Goal: Task Accomplishment & Management: Use online tool/utility

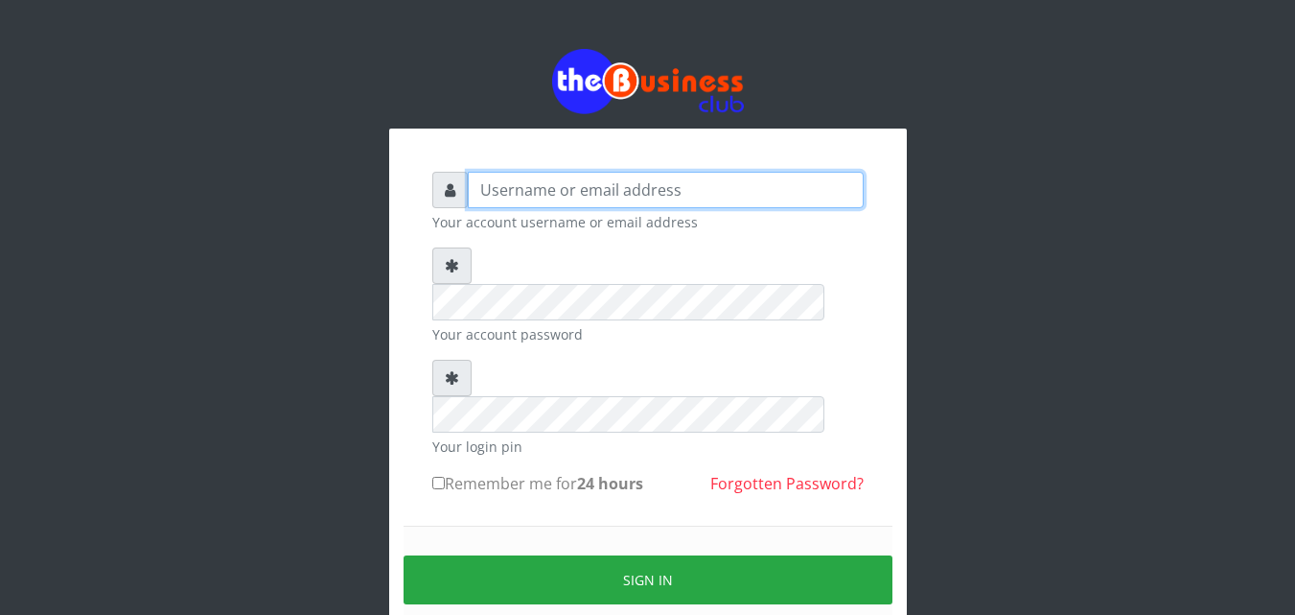
click at [530, 198] on input "text" at bounding box center [666, 190] width 396 height 36
type input "[EMAIL_ADDRESS][DOMAIN_NAME]"
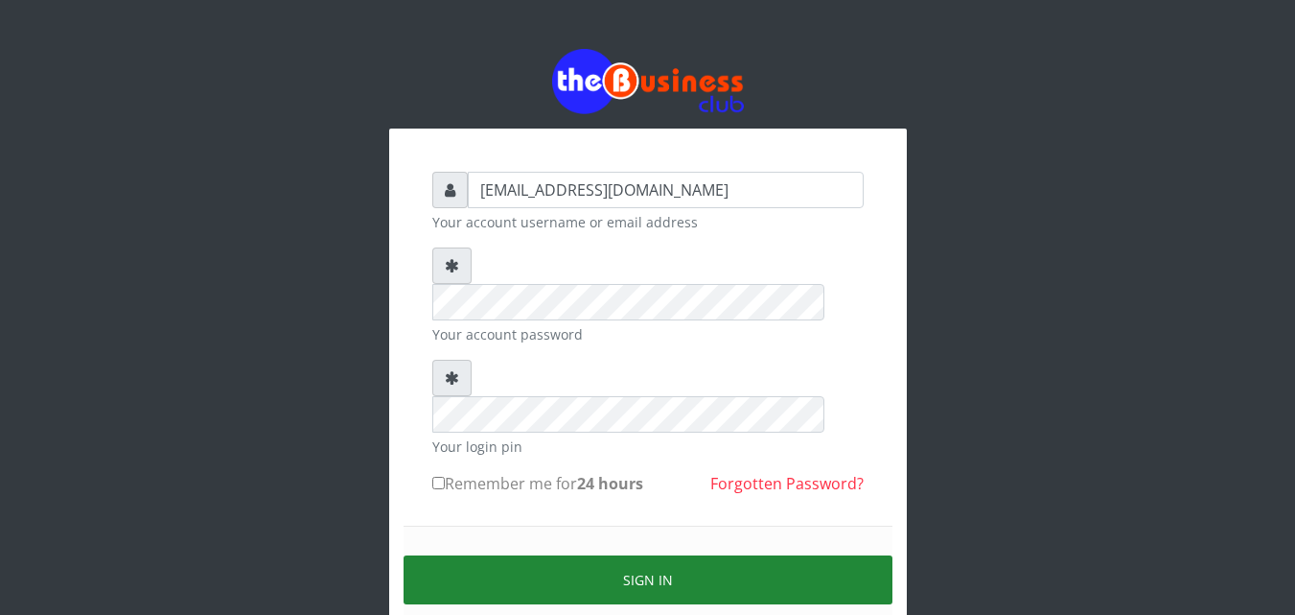
click at [610, 555] on button "Sign in" at bounding box center [648, 579] width 489 height 49
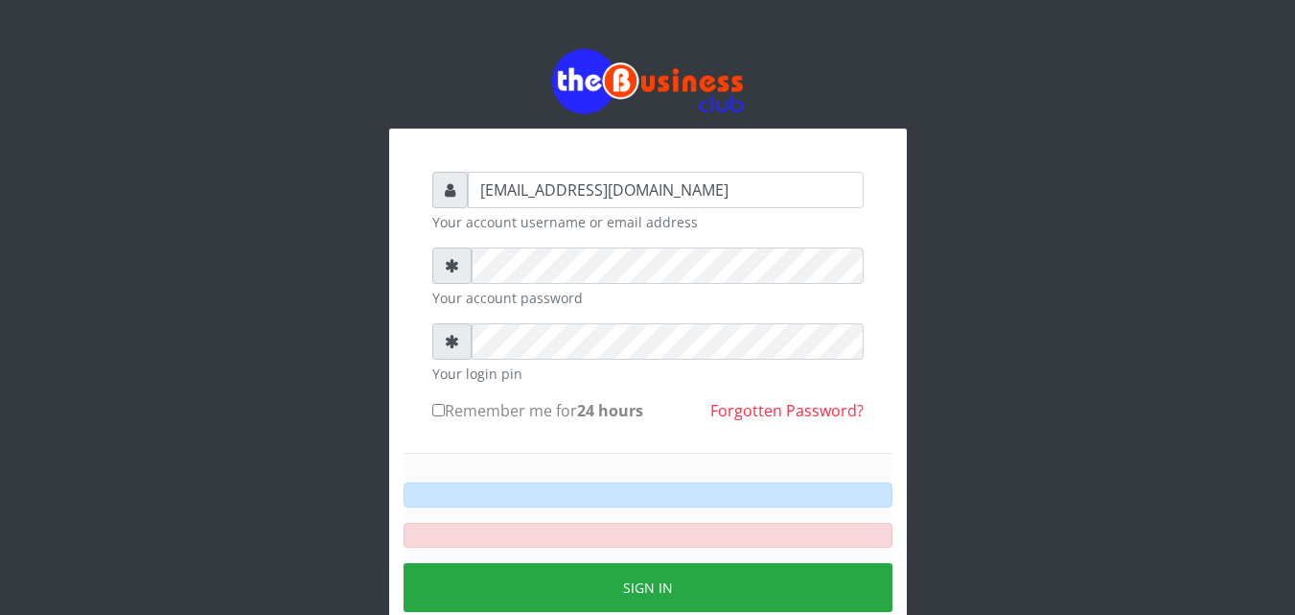
type input "[EMAIL_ADDRESS][DOMAIN_NAME]"
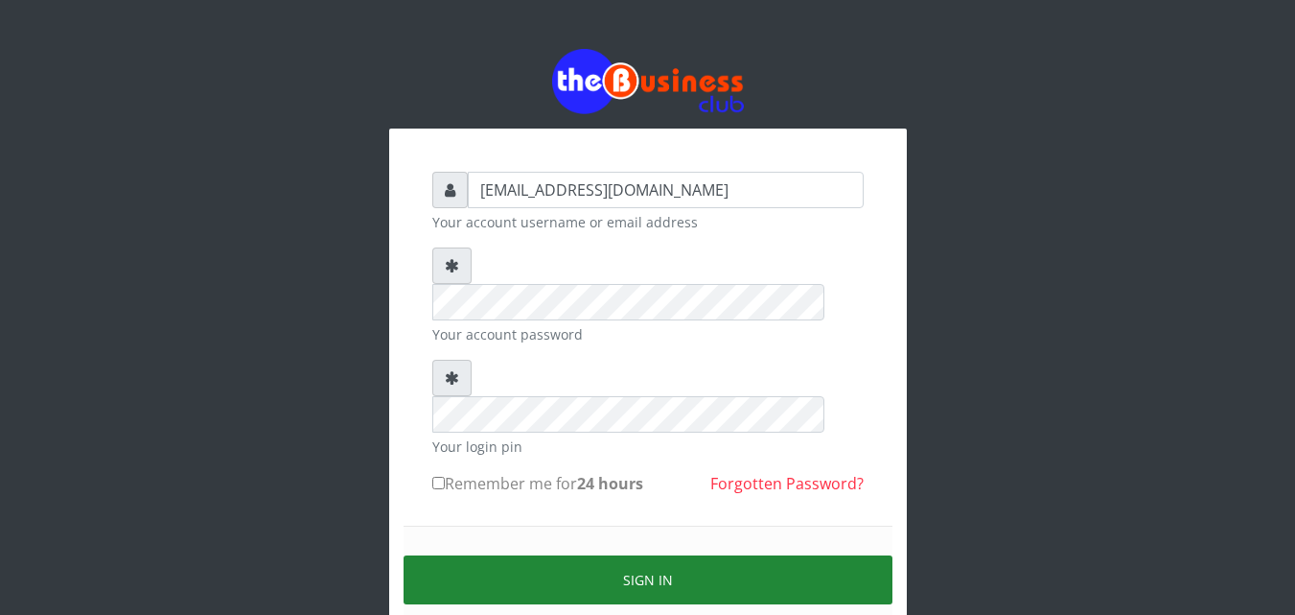
click at [563, 555] on button "Sign in" at bounding box center [648, 579] width 489 height 49
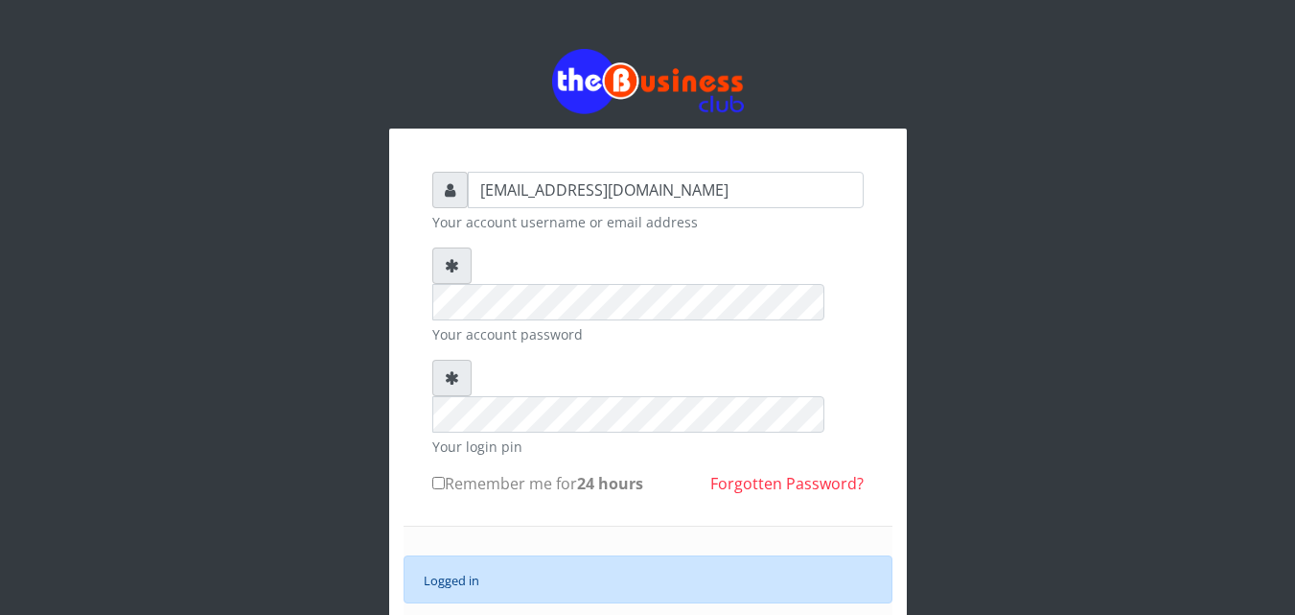
click at [607, 603] on div "Logged in SIGN IN" at bounding box center [648, 611] width 489 height 172
click at [594, 525] on div "Logged in SIGN IN" at bounding box center [648, 611] width 489 height 172
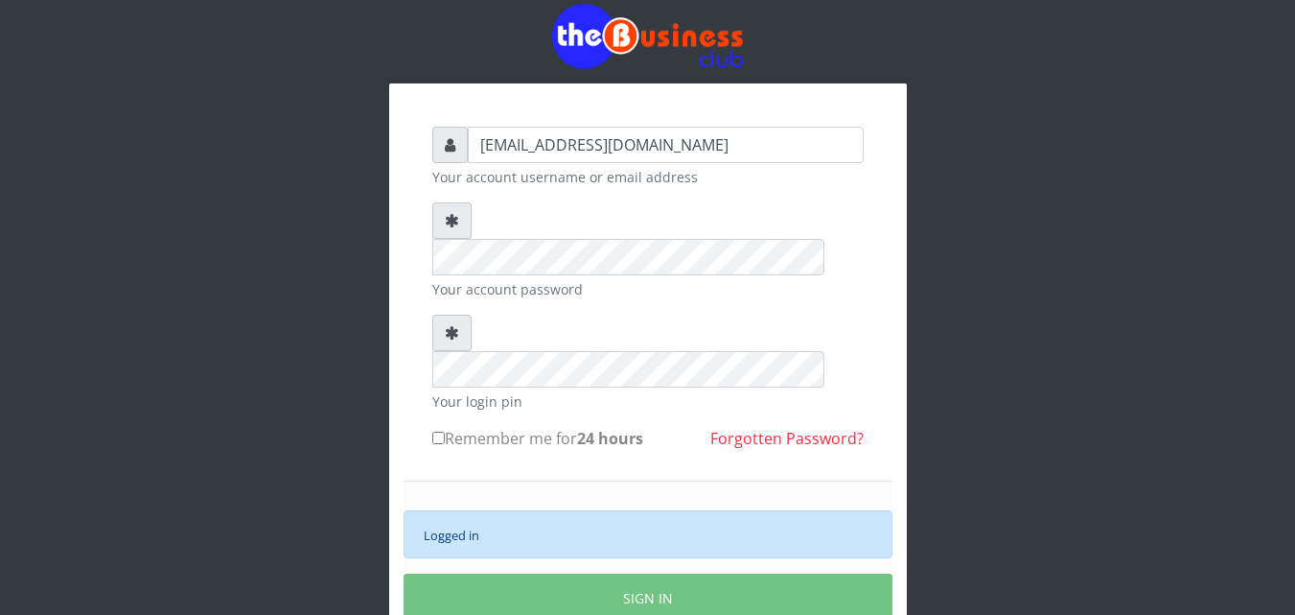
scroll to position [55, 0]
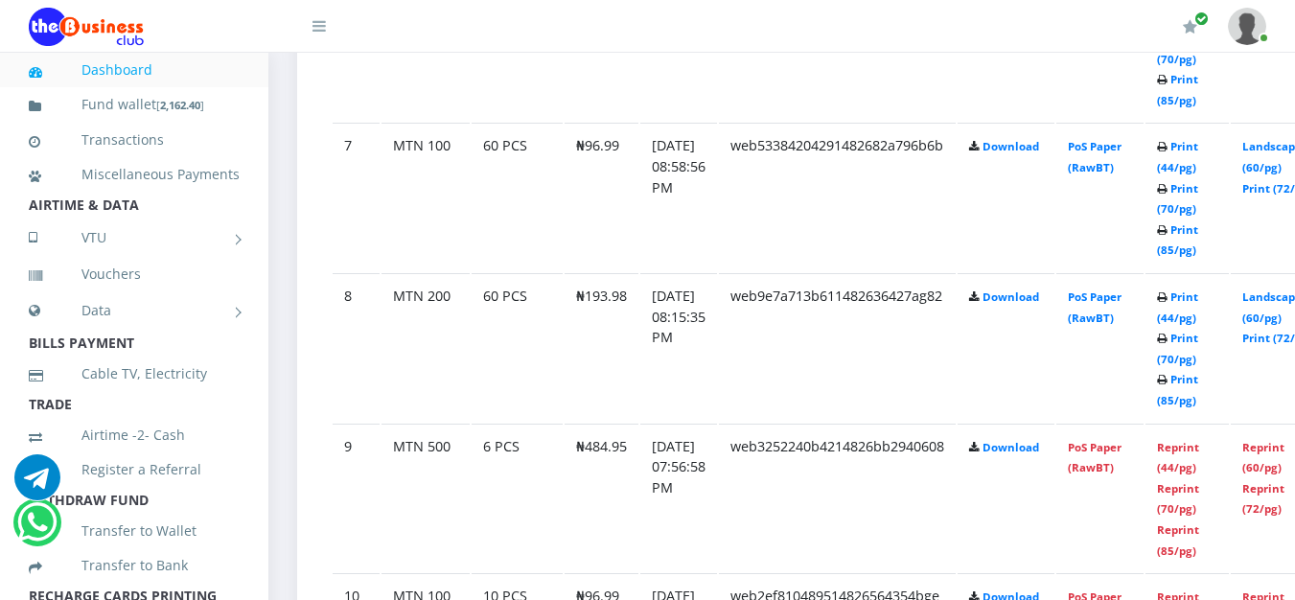
scroll to position [1982, 0]
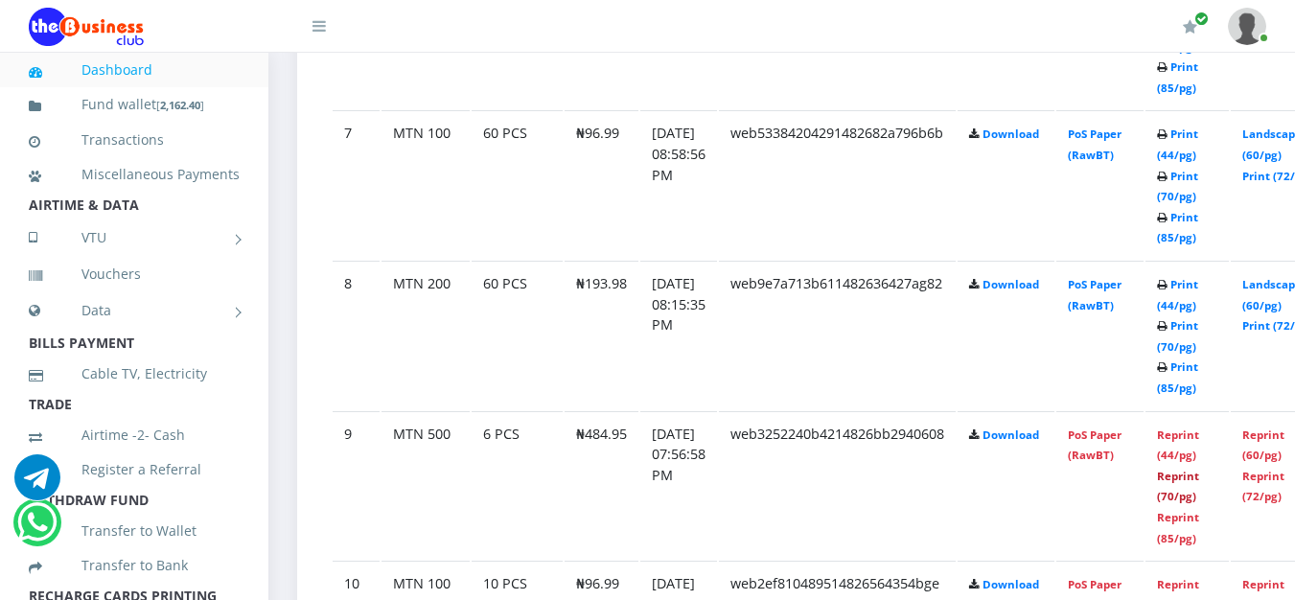
click at [1193, 469] on link "Reprint (70/pg)" at bounding box center [1178, 486] width 42 height 35
click at [1174, 318] on link "Print (70/pg)" at bounding box center [1177, 335] width 41 height 35
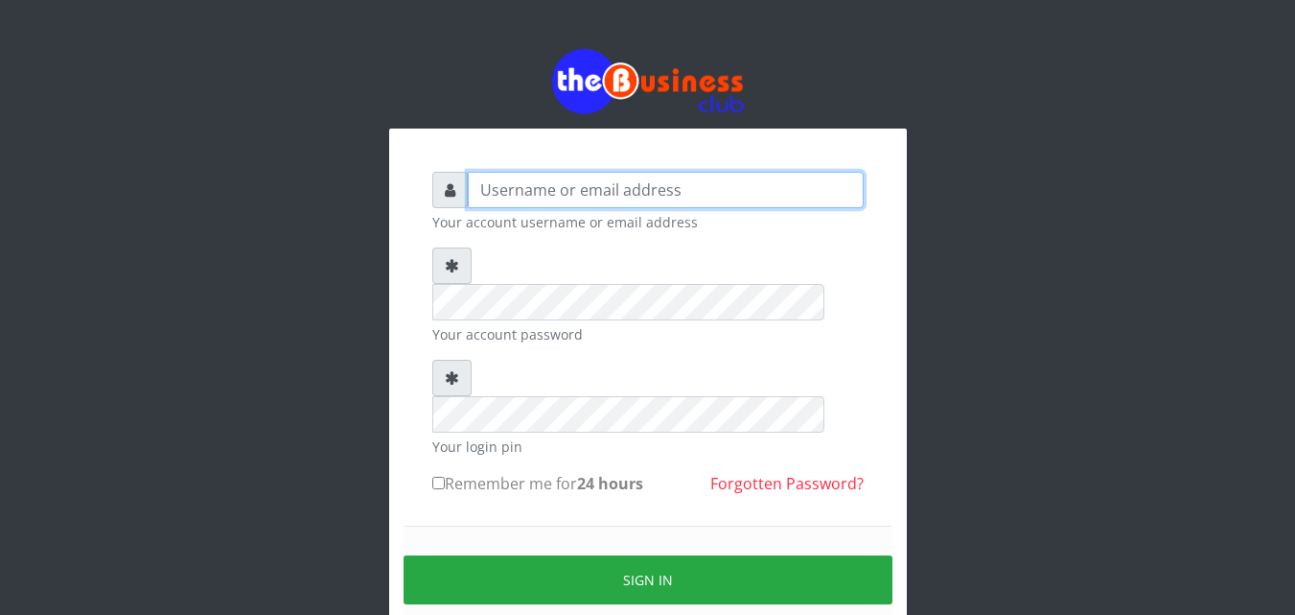
click at [539, 182] on input "text" at bounding box center [666, 190] width 396 height 36
type input "[EMAIL_ADDRESS][DOMAIN_NAME]"
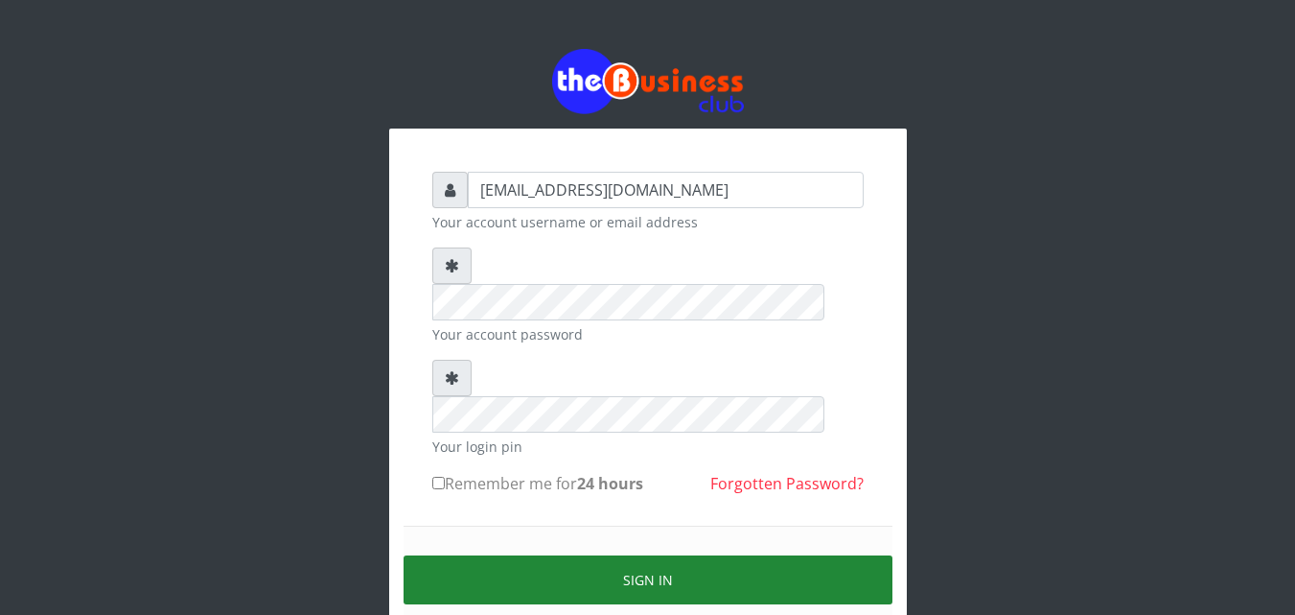
click at [571, 555] on button "Sign in" at bounding box center [648, 579] width 489 height 49
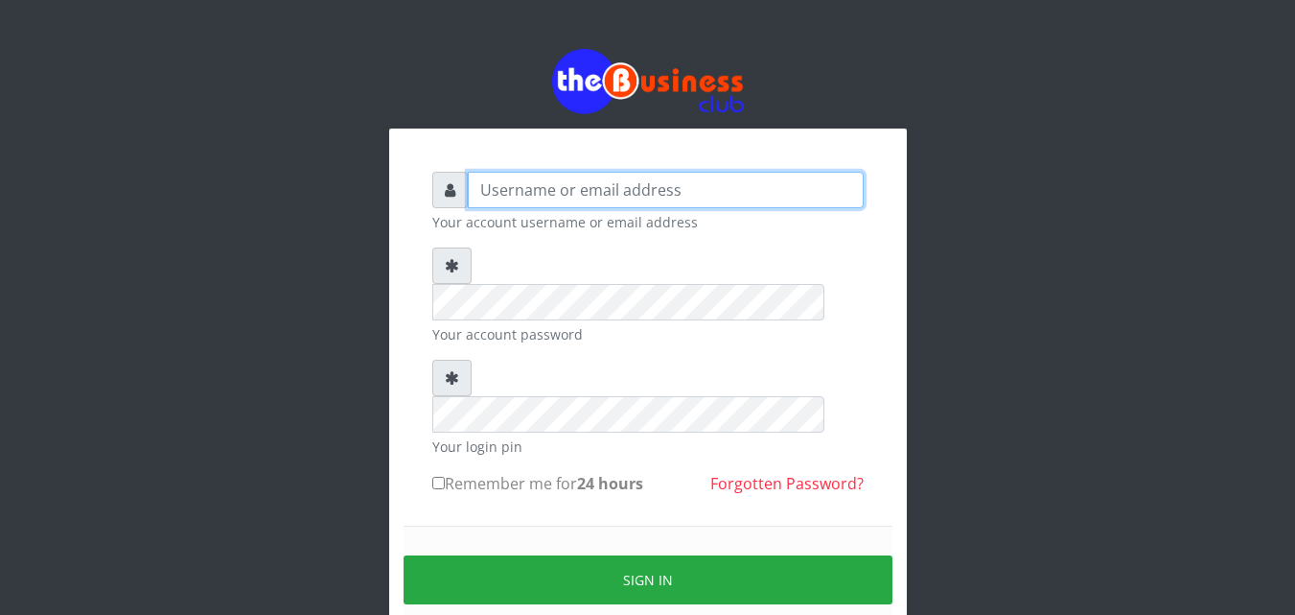
click at [614, 192] on input "text" at bounding box center [666, 190] width 396 height 36
type input "[EMAIL_ADDRESS][DOMAIN_NAME]"
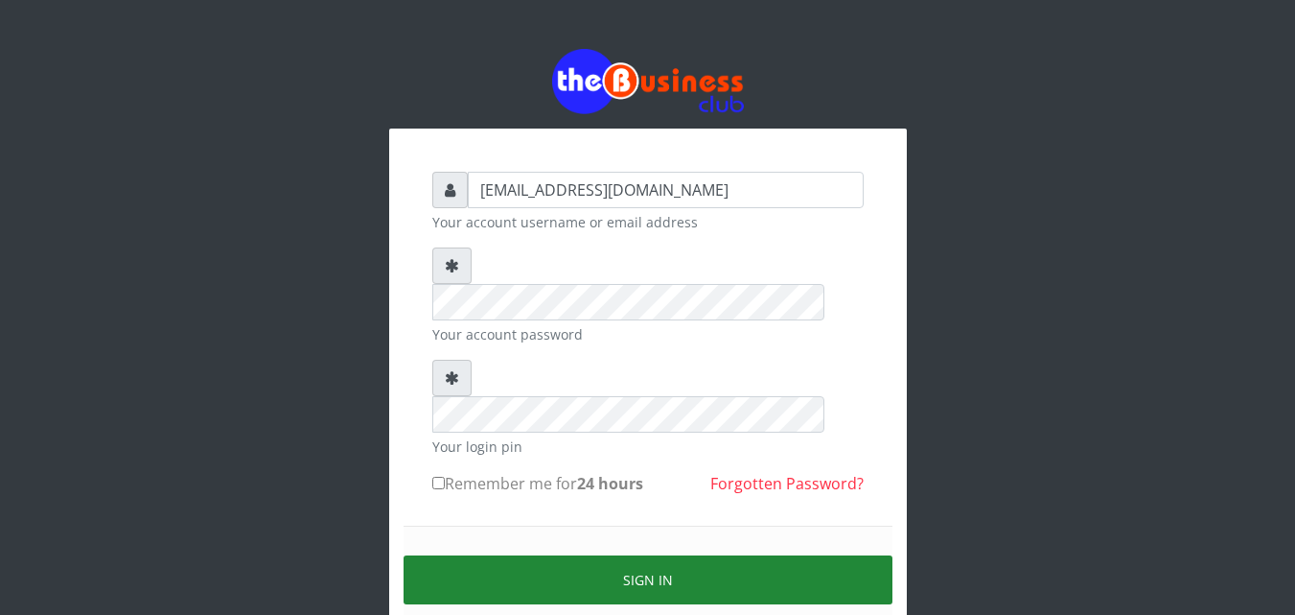
click at [637, 555] on button "Sign in" at bounding box center [648, 579] width 489 height 49
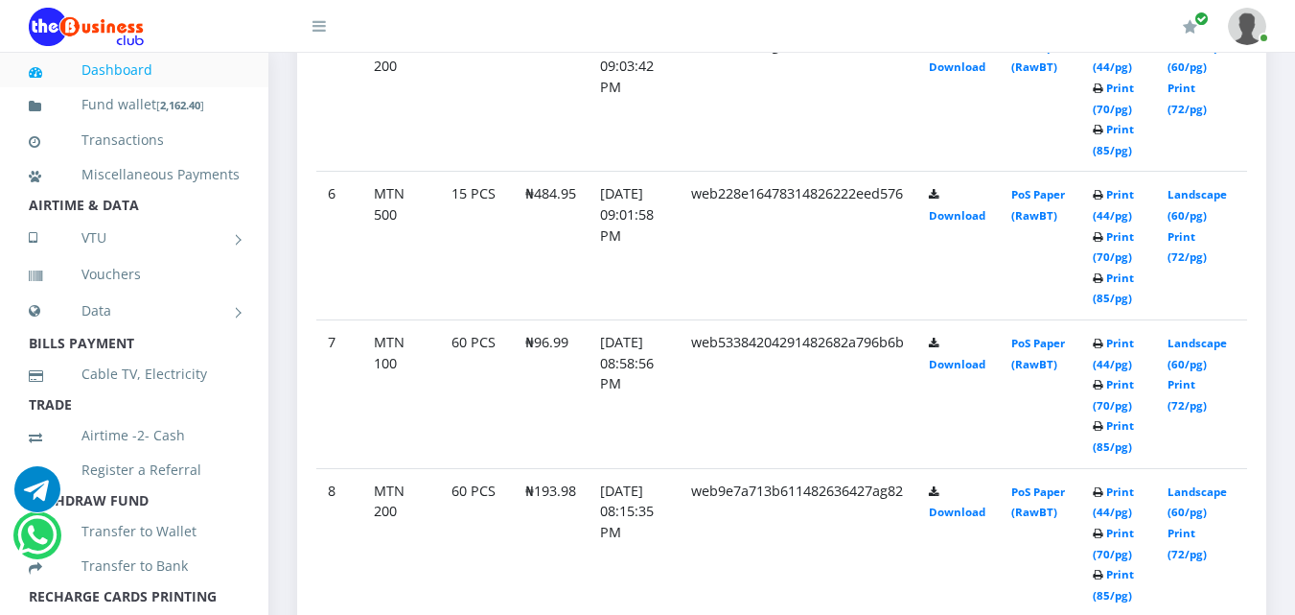
scroll to position [1753, 0]
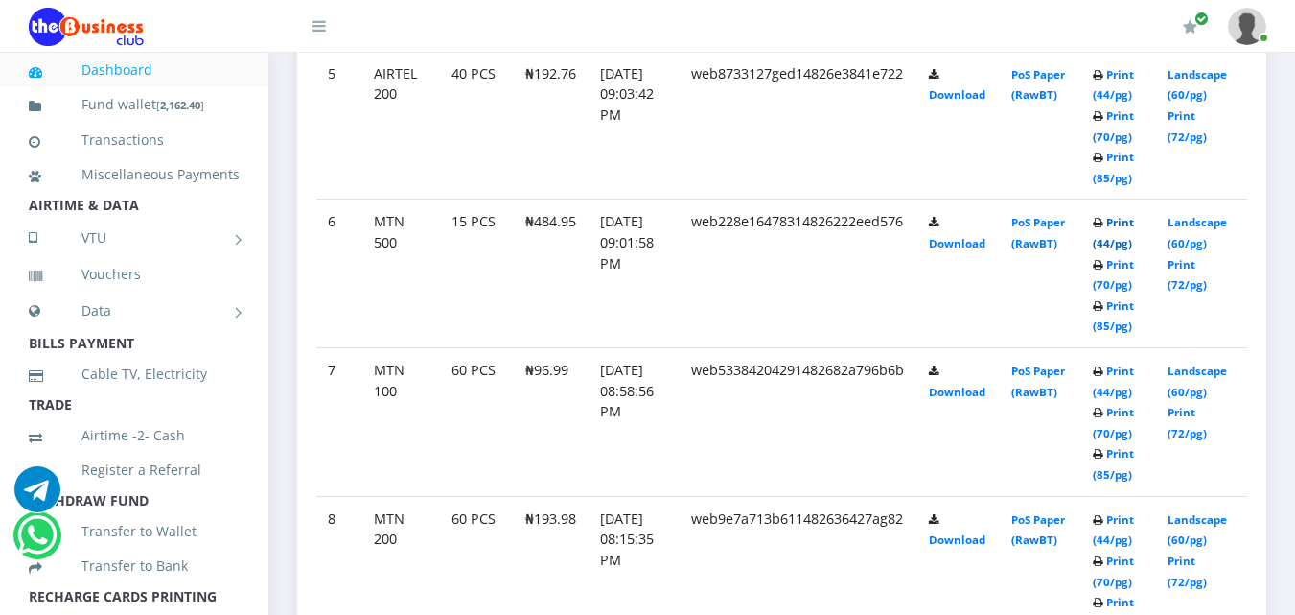
click at [1134, 223] on link "Print (44/pg)" at bounding box center [1113, 232] width 41 height 35
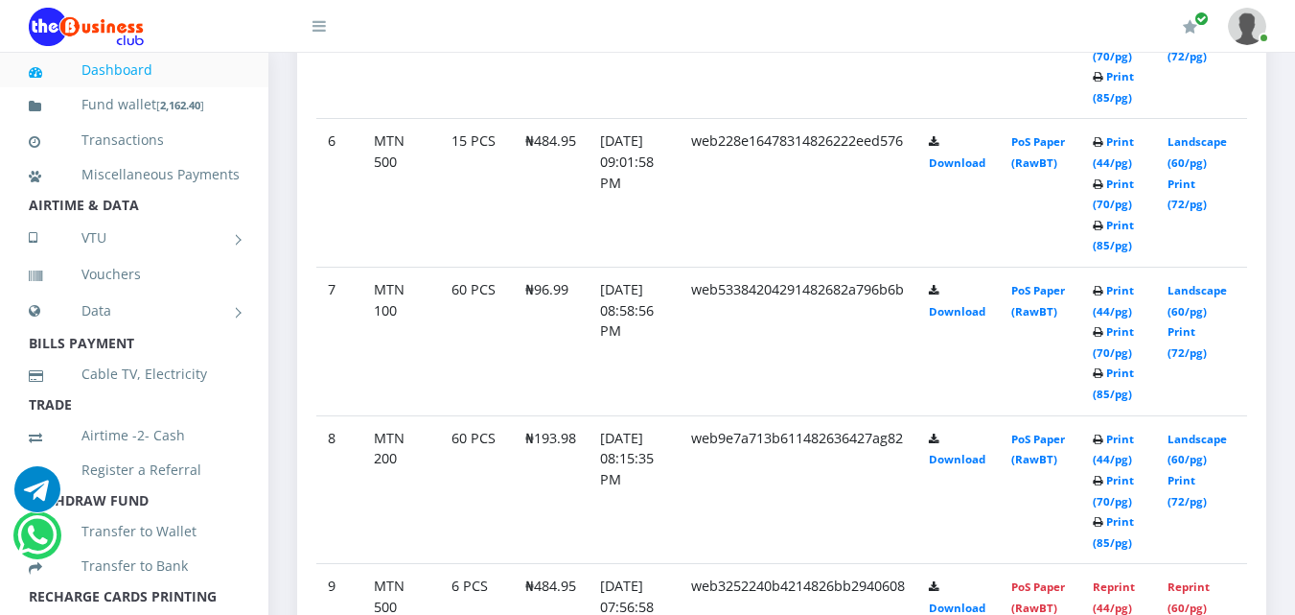
scroll to position [1672, 0]
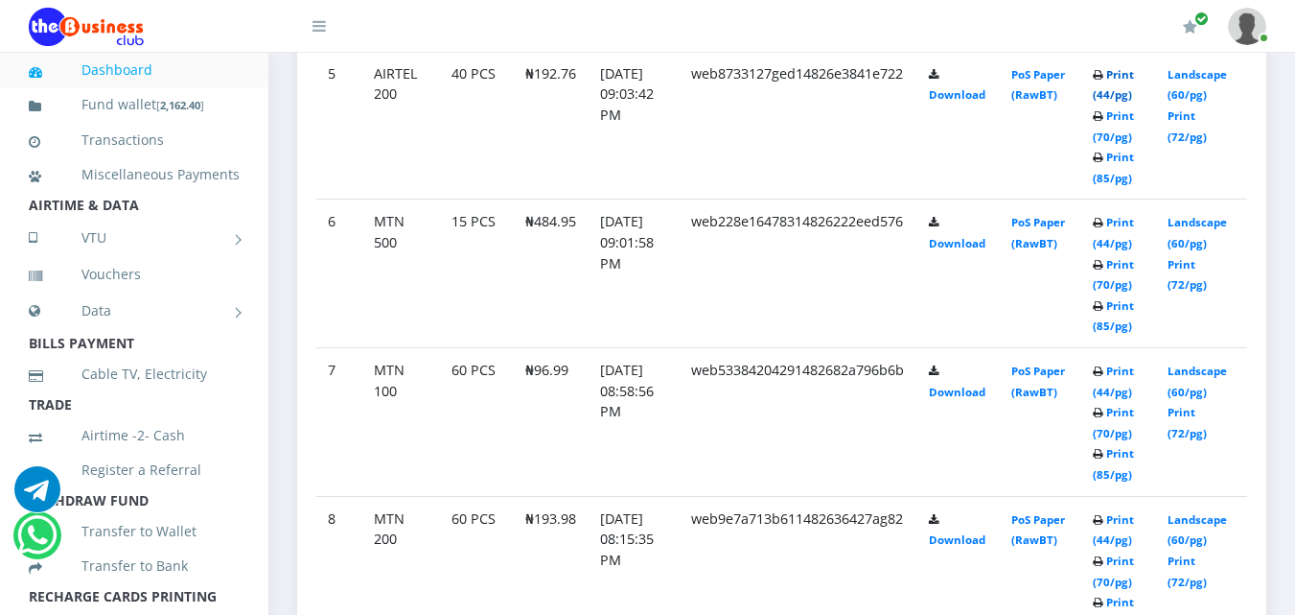
click at [1133, 72] on link "Print (44/pg)" at bounding box center [1113, 84] width 41 height 35
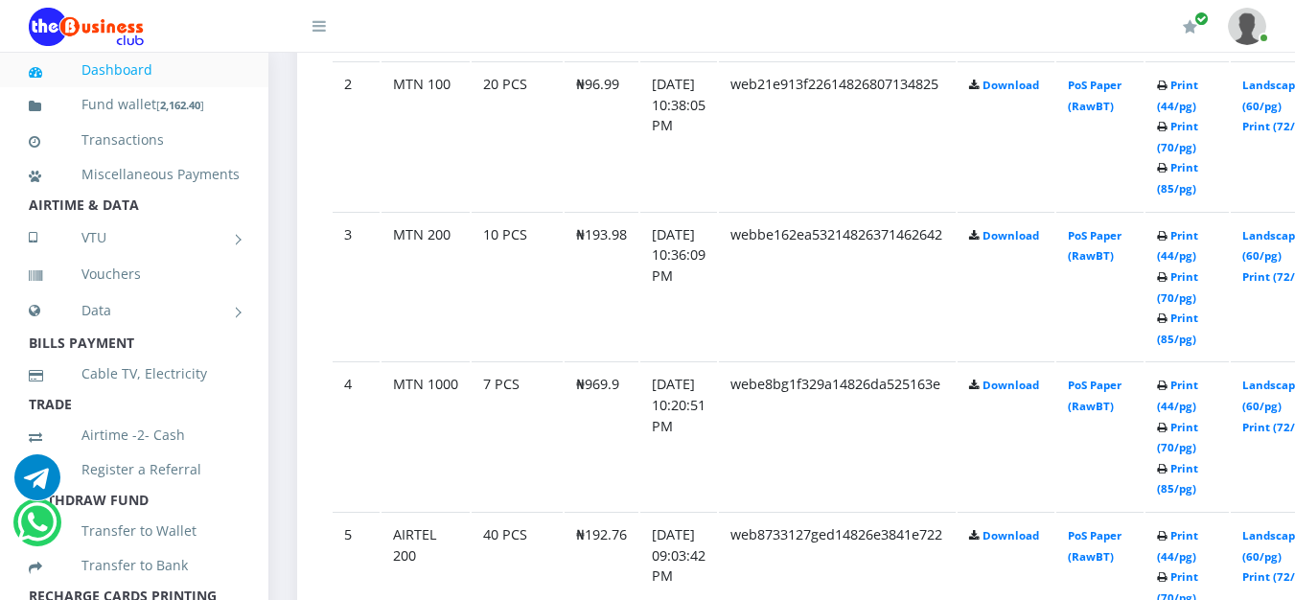
scroll to position [1272, 0]
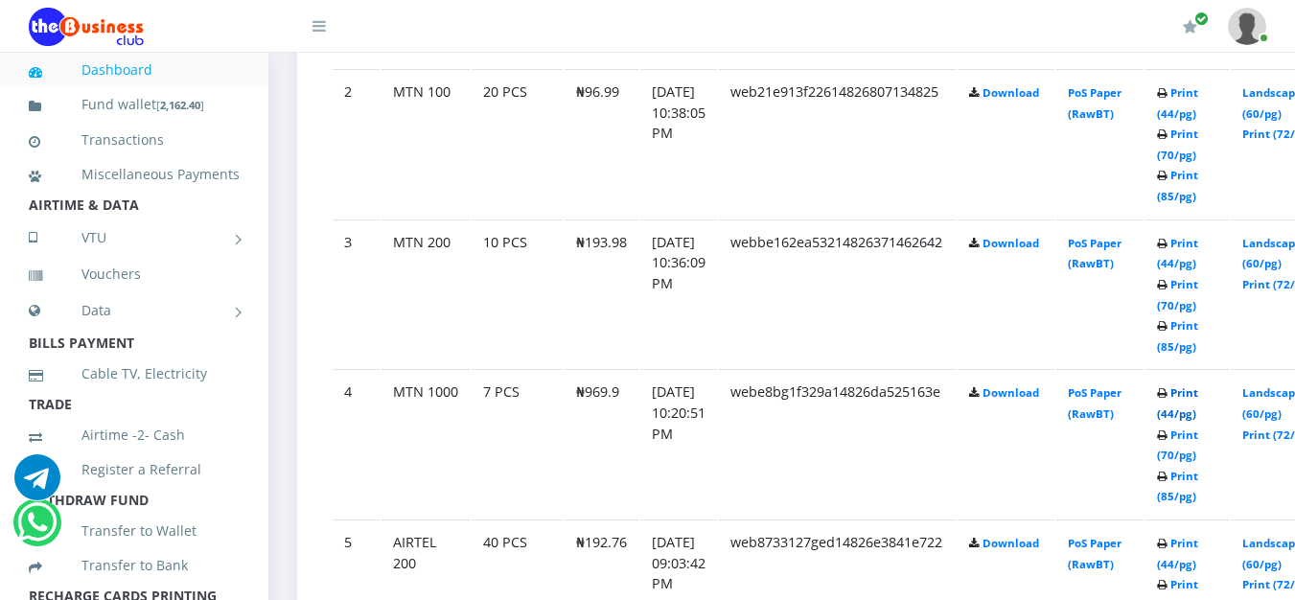
click at [1199, 385] on link "Print (44/pg)" at bounding box center [1177, 402] width 41 height 35
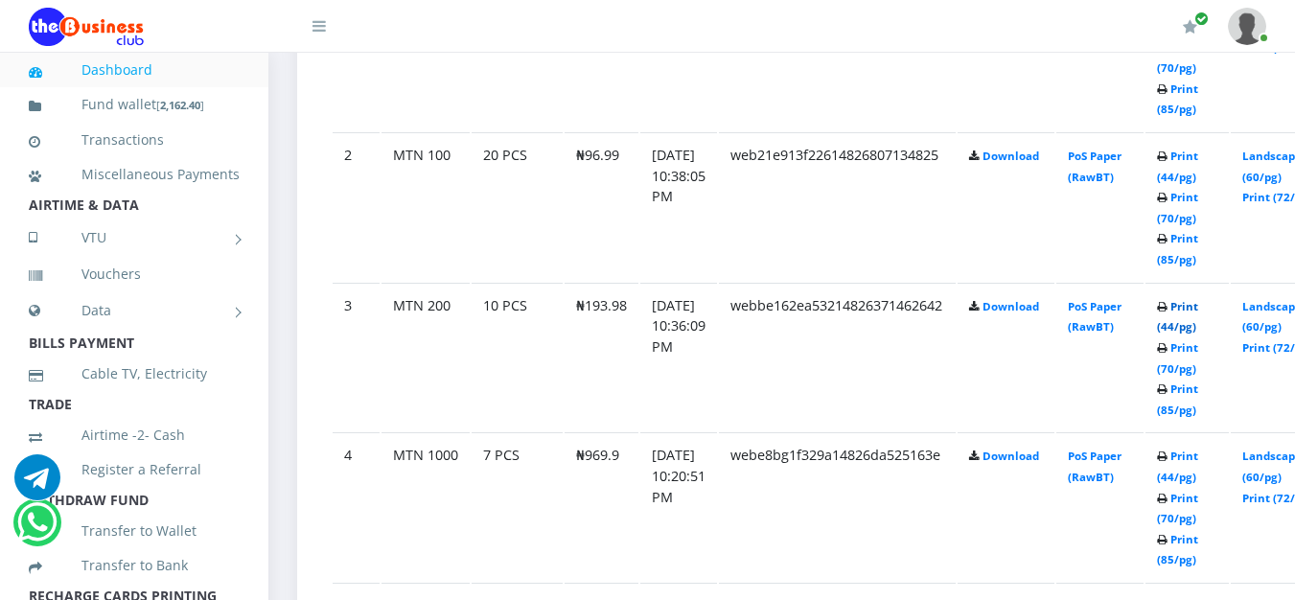
click at [1199, 315] on link "Print (44/pg)" at bounding box center [1177, 316] width 41 height 35
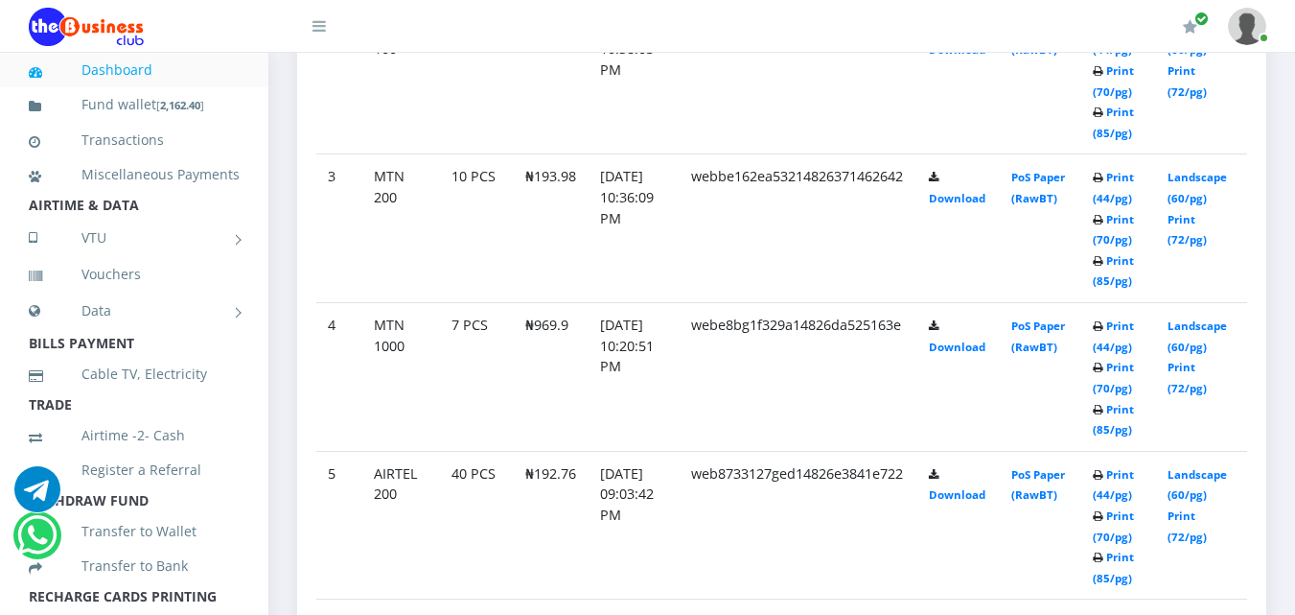
scroll to position [1192, 0]
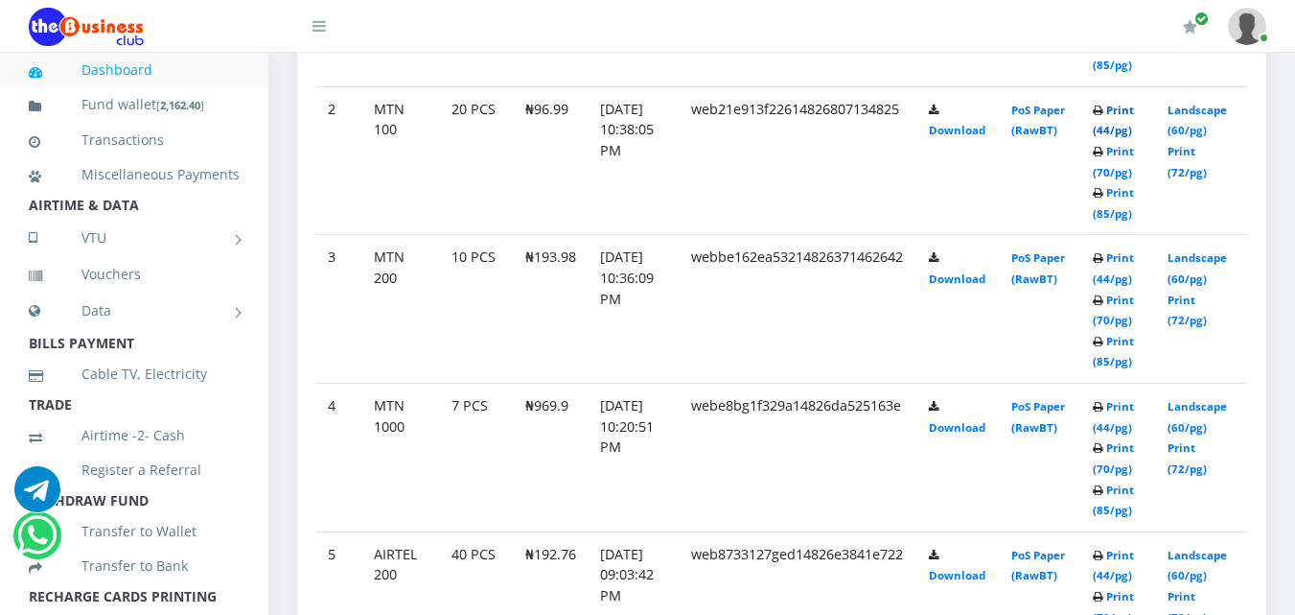
click at [1127, 109] on link "Print (44/pg)" at bounding box center [1113, 120] width 41 height 35
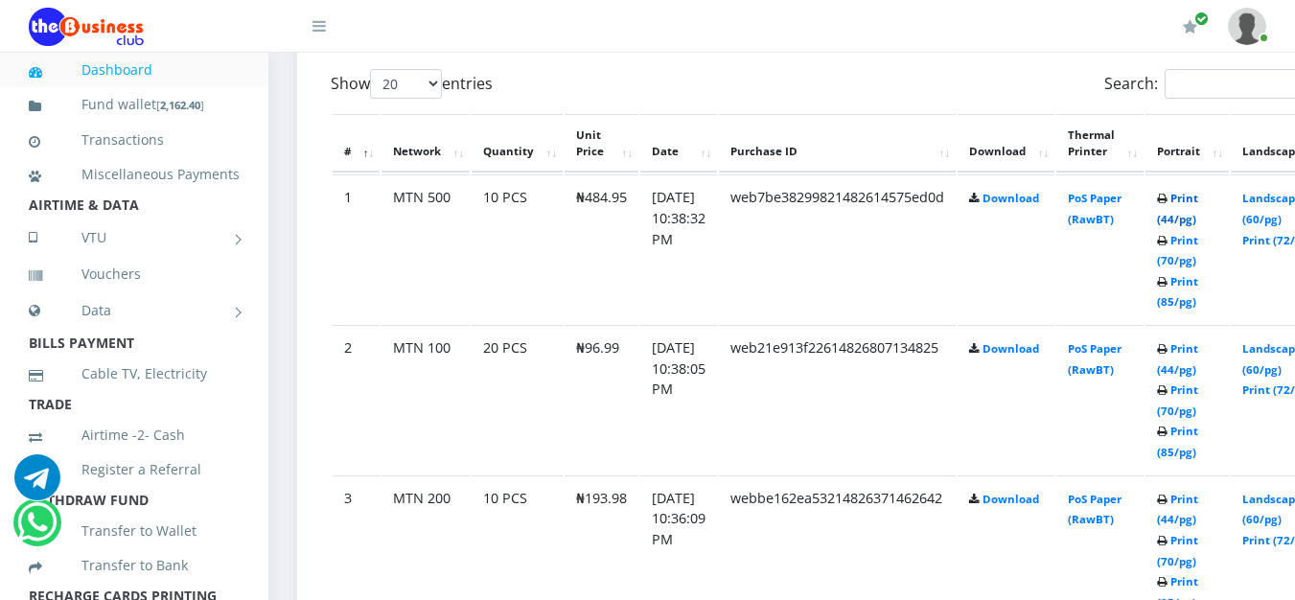
click at [1199, 201] on link "Print (44/pg)" at bounding box center [1177, 208] width 41 height 35
